Goal: Task Accomplishment & Management: Complete application form

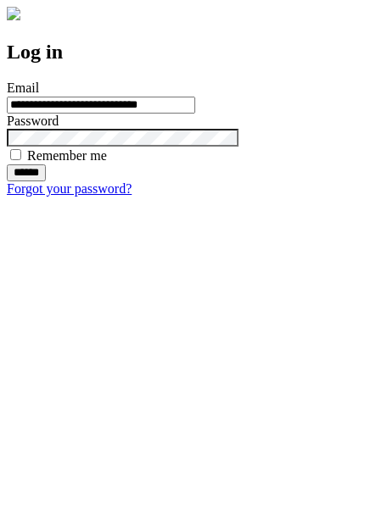
type input "**********"
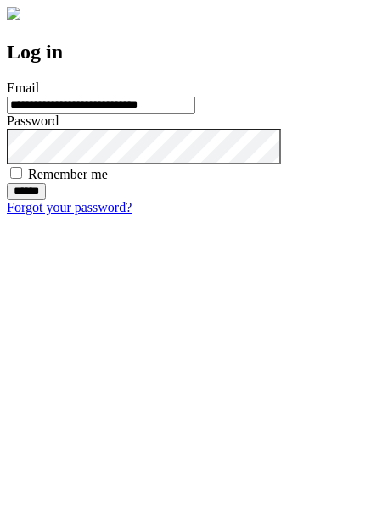
click at [46, 200] on input "******" at bounding box center [26, 191] width 39 height 17
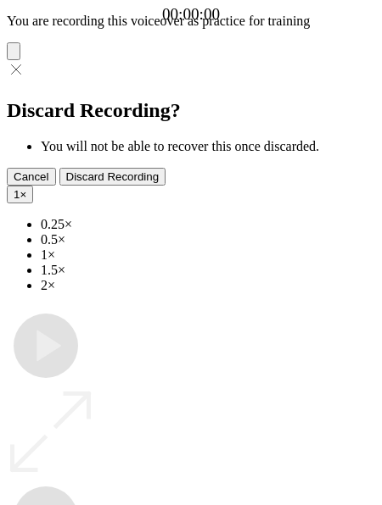
type input "**********"
